Goal: Task Accomplishment & Management: Complete application form

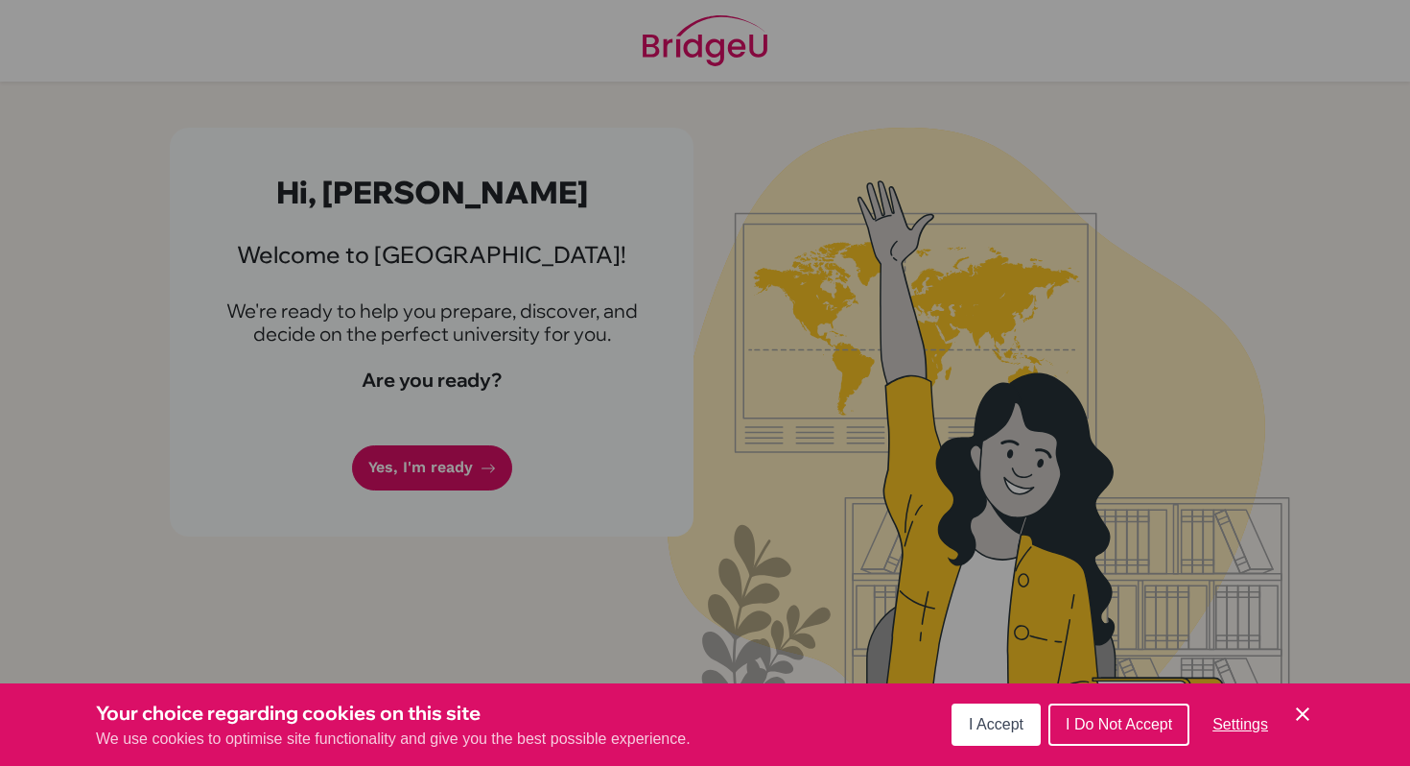
click at [1006, 721] on span "I Accept" at bounding box center [996, 724] width 55 height 16
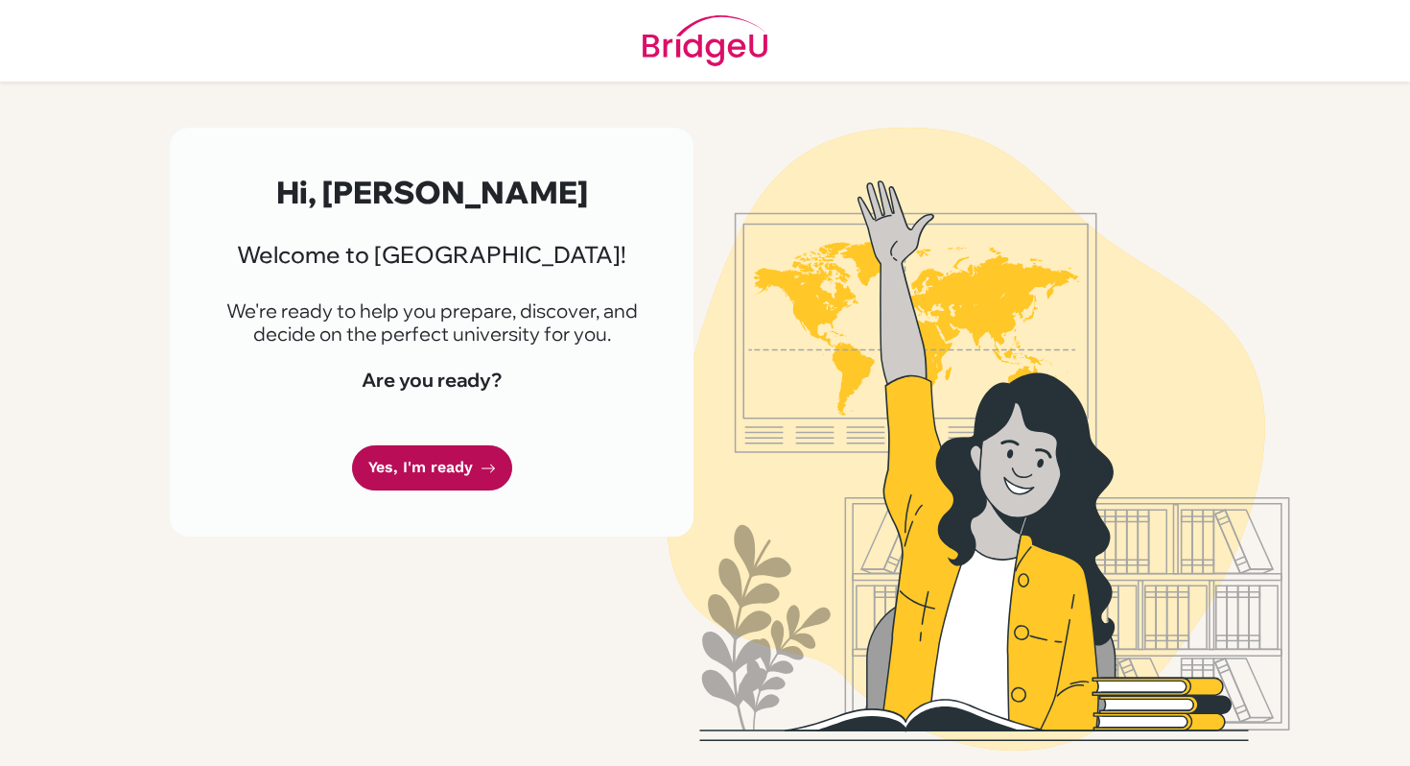
click at [440, 449] on link "Yes, I'm ready" at bounding box center [432, 467] width 160 height 45
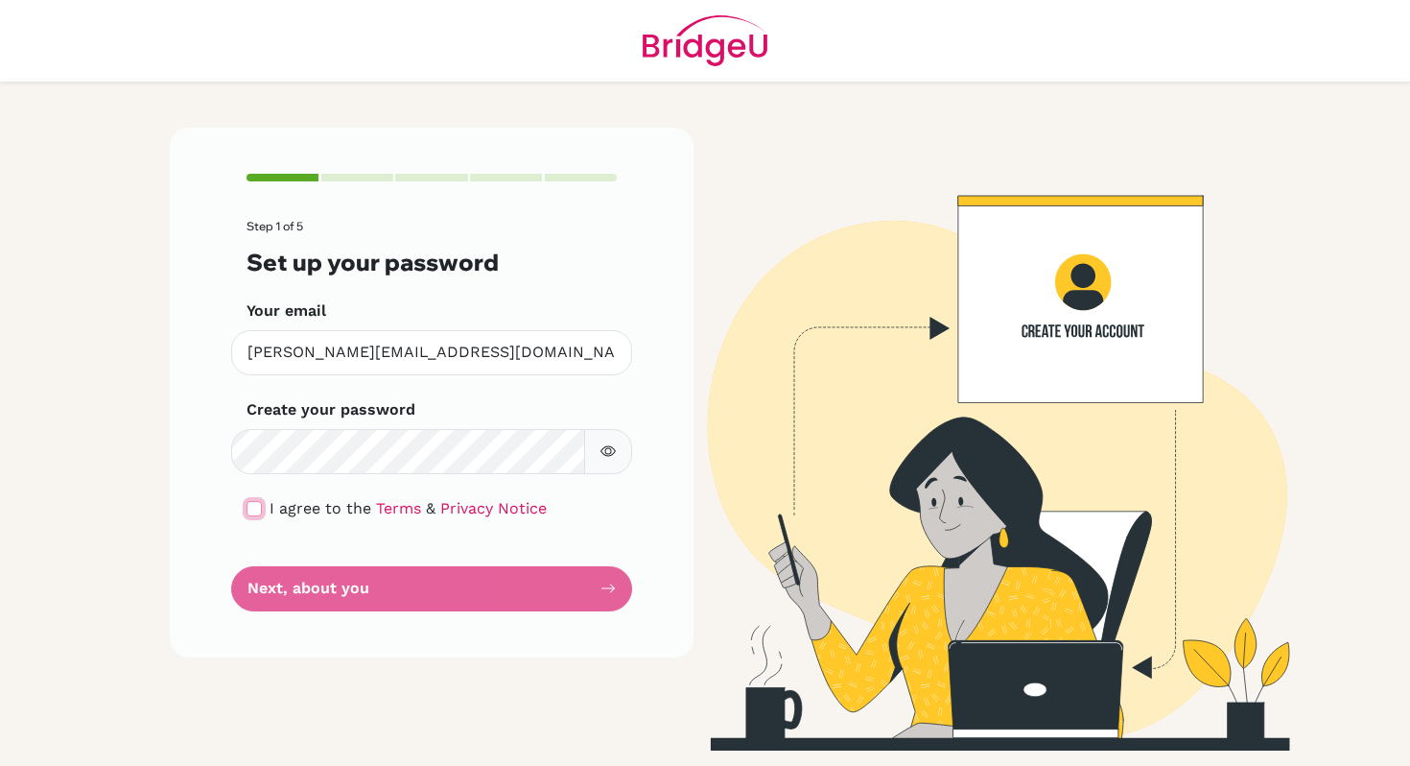
click at [253, 511] on input "checkbox" at bounding box center [254, 508] width 15 height 15
checkbox input "true"
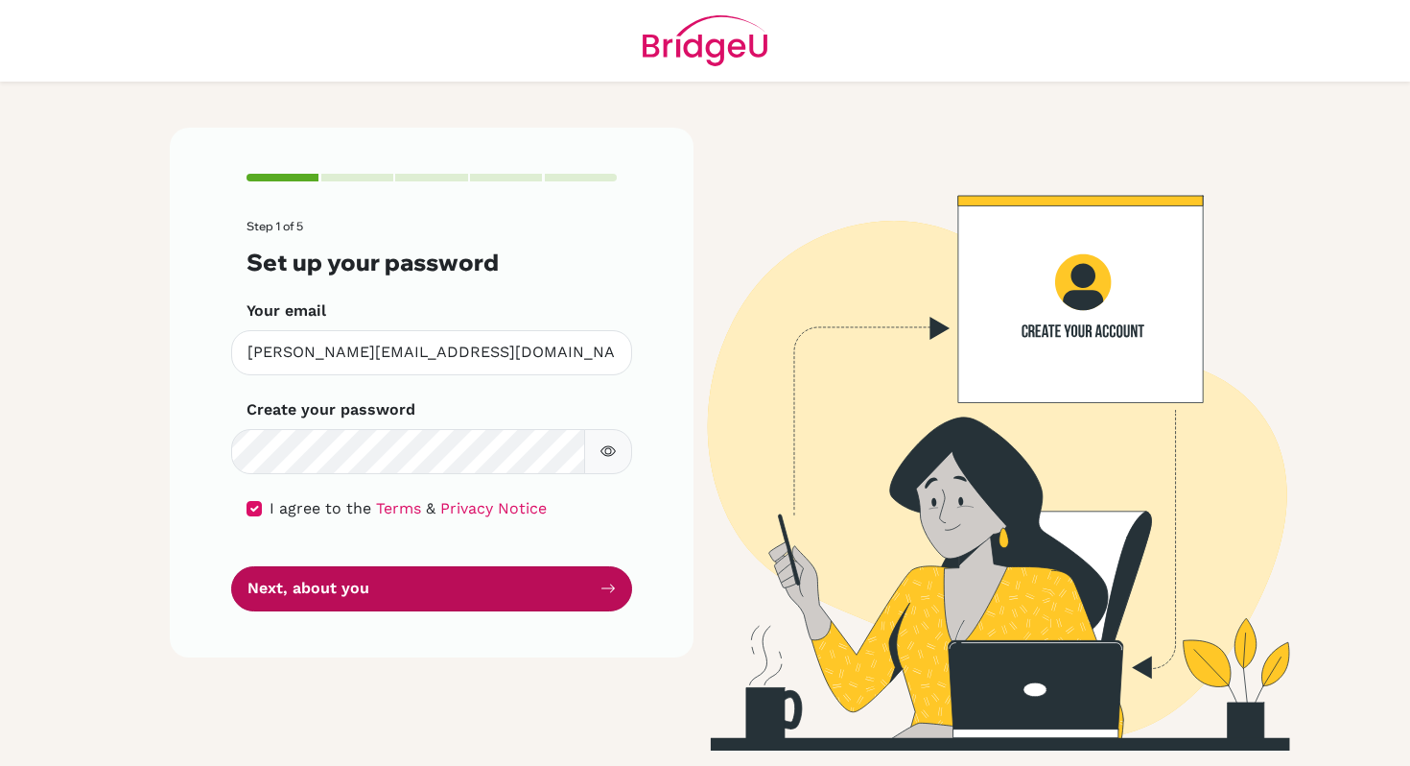
click at [343, 573] on button "Next, about you" at bounding box center [431, 588] width 401 height 45
